Goal: Information Seeking & Learning: Learn about a topic

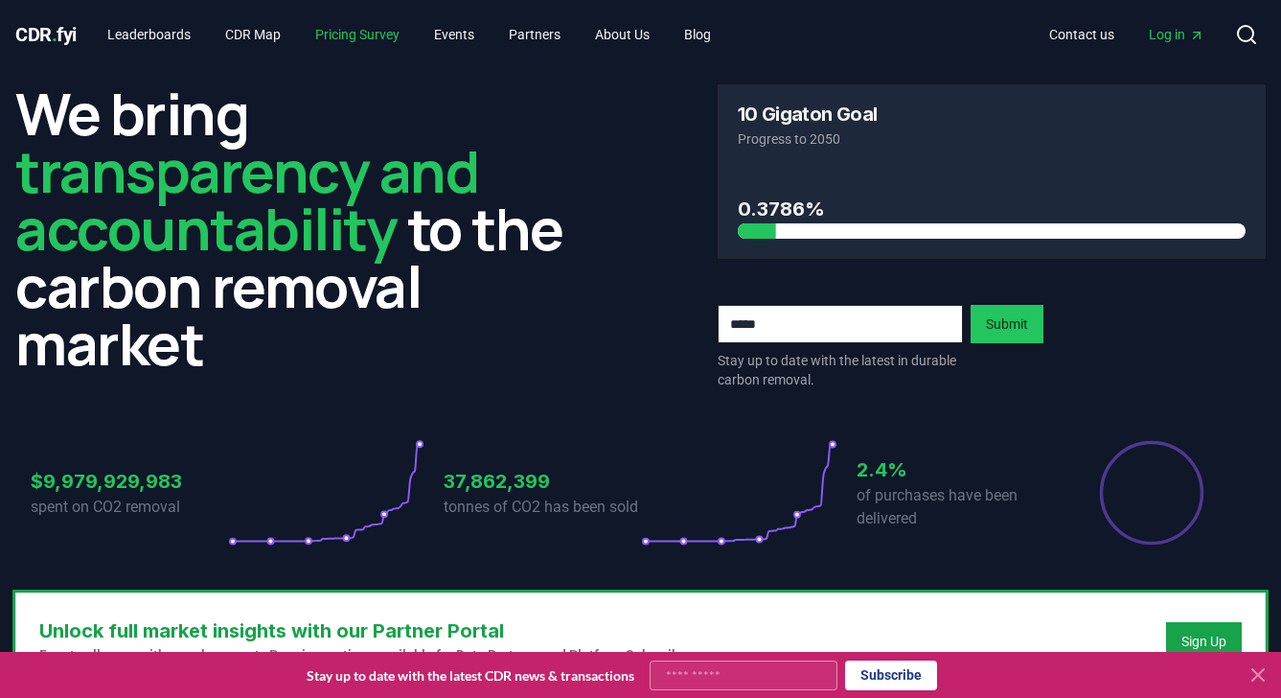
click at [364, 35] on link "Pricing Survey" at bounding box center [357, 34] width 115 height 35
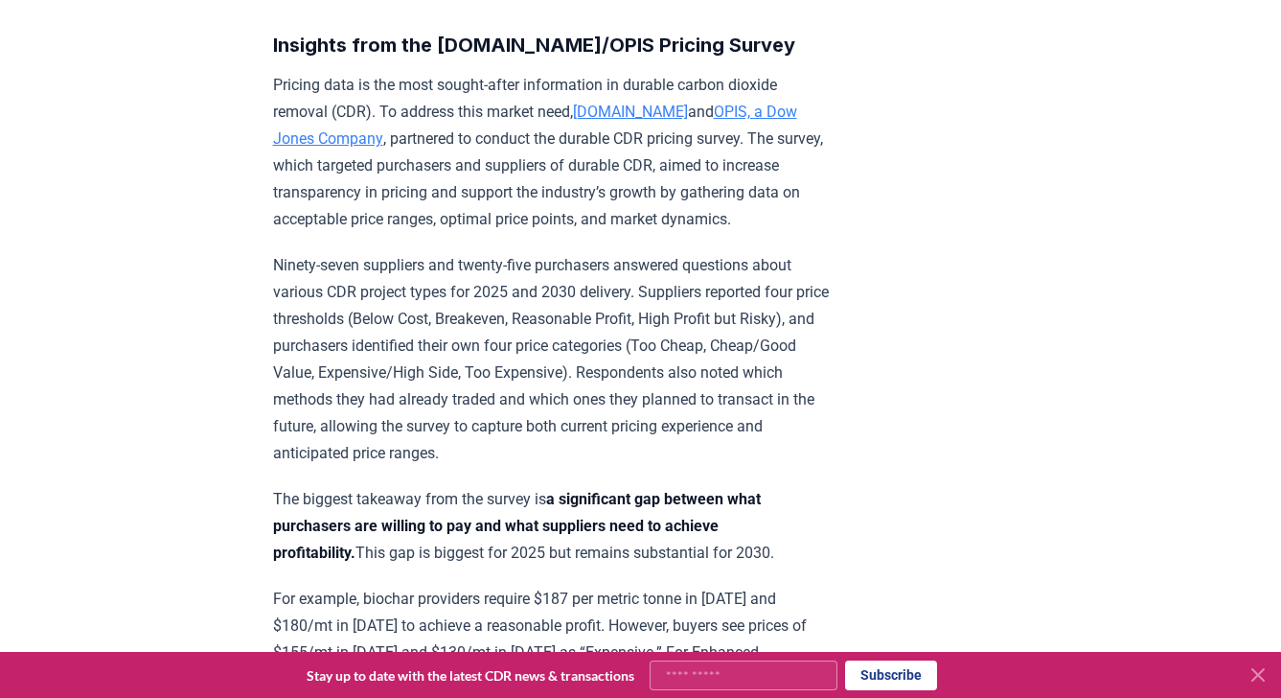
scroll to position [1425, 0]
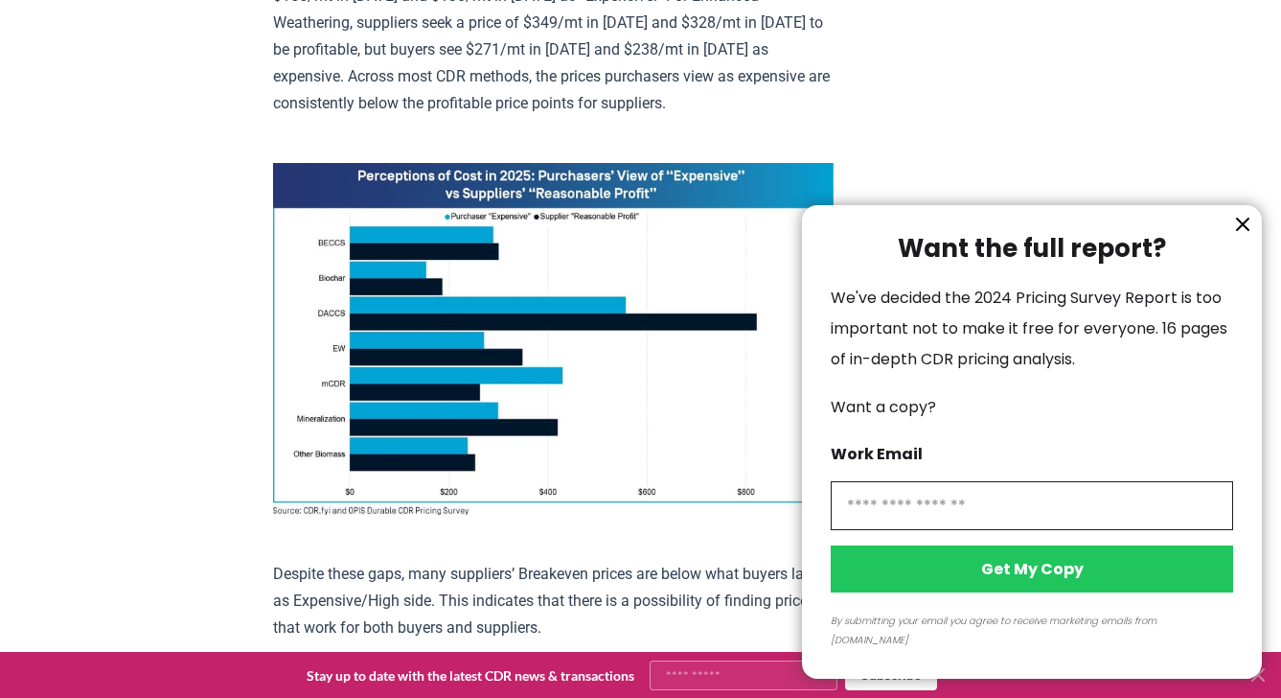
click at [1239, 230] on icon "information" at bounding box center [1243, 225] width 12 height 12
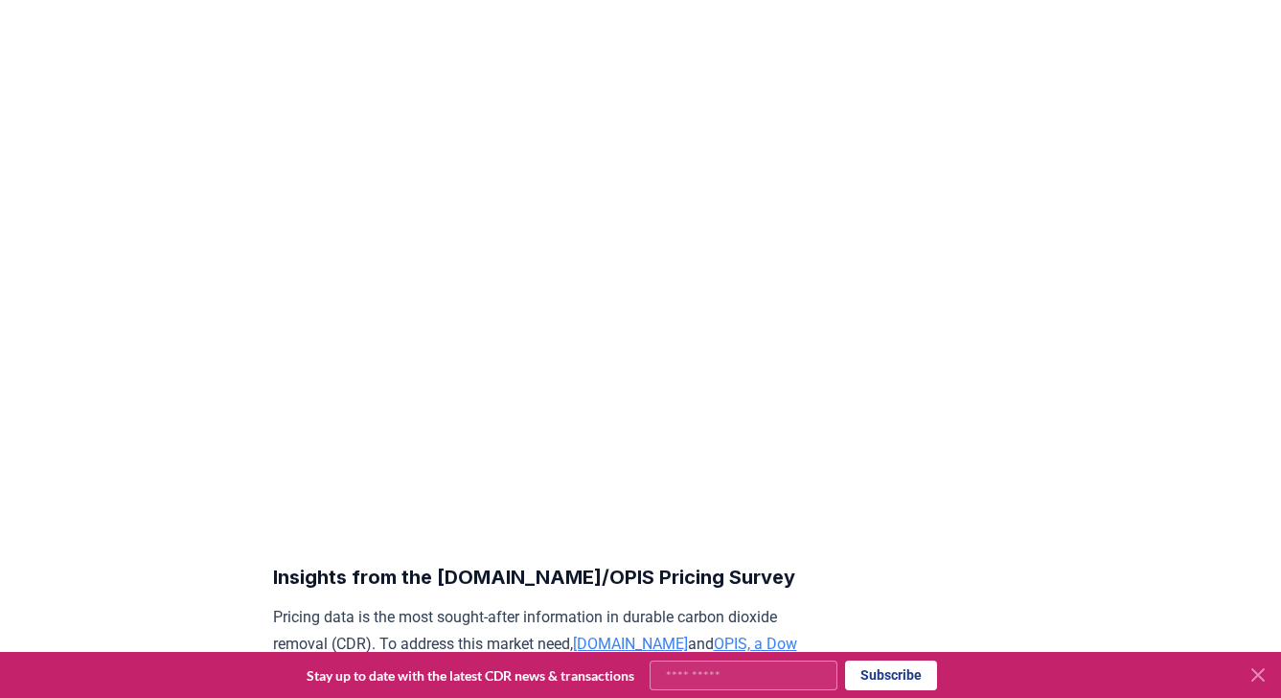
scroll to position [0, 0]
